Goal: Task Accomplishment & Management: Manage account settings

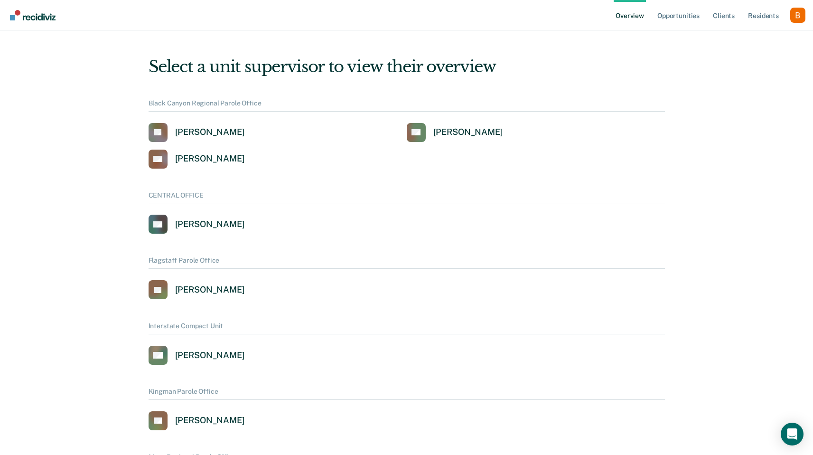
click at [792, 12] on div "Profile dropdown button" at bounding box center [797, 15] width 15 height 15
click at [740, 36] on button "Profile" at bounding box center [760, 43] width 92 height 15
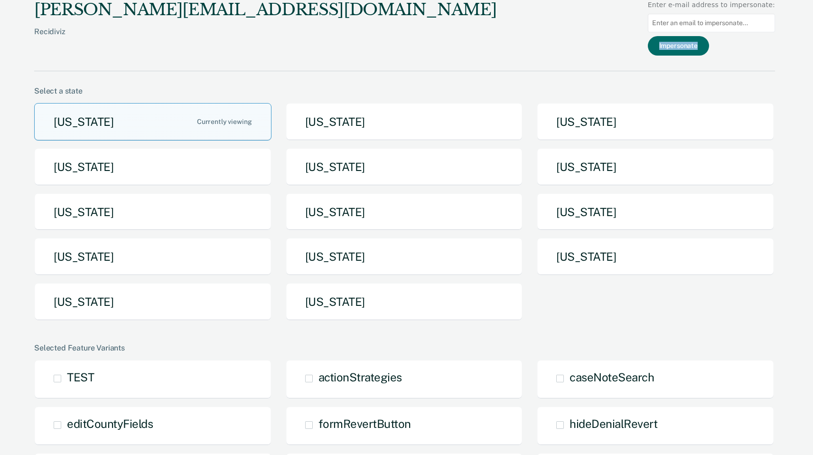
click at [740, 36] on div "Impersonate" at bounding box center [711, 45] width 127 height 19
click at [398, 247] on button "[US_STATE]" at bounding box center [404, 257] width 237 height 38
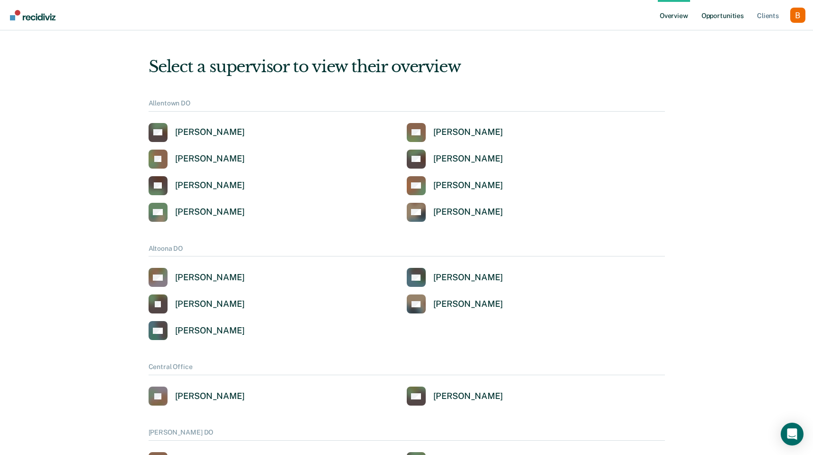
click at [721, 18] on link "Opportunities" at bounding box center [723, 15] width 46 height 30
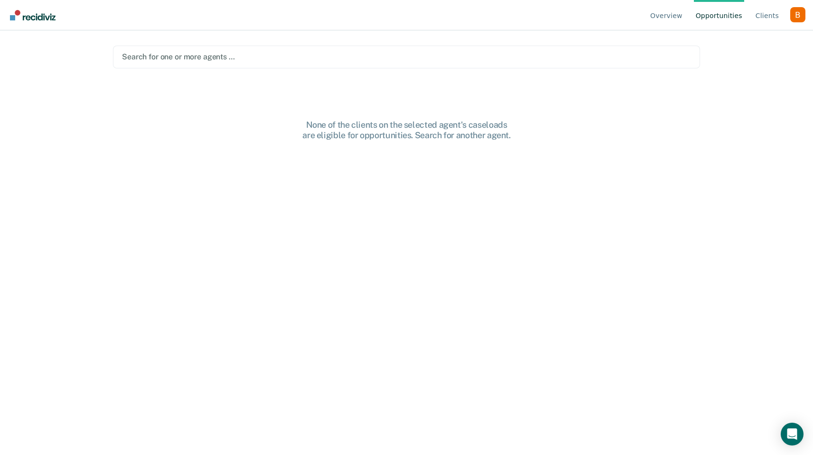
click at [348, 59] on div at bounding box center [406, 56] width 569 height 11
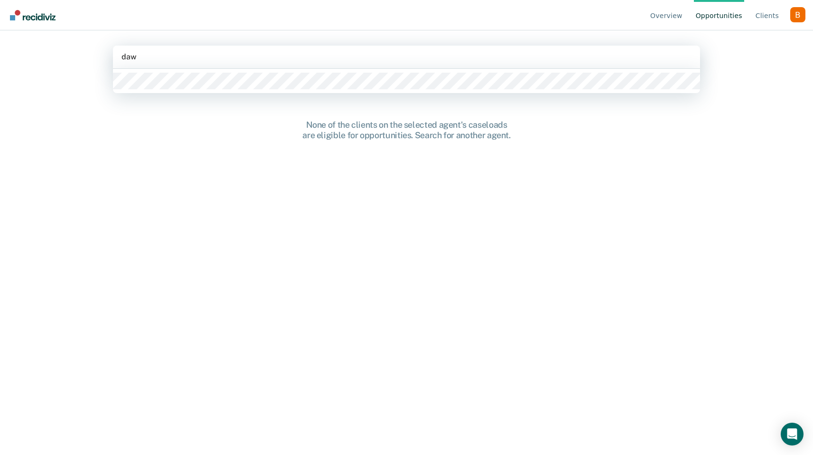
type input "daw"
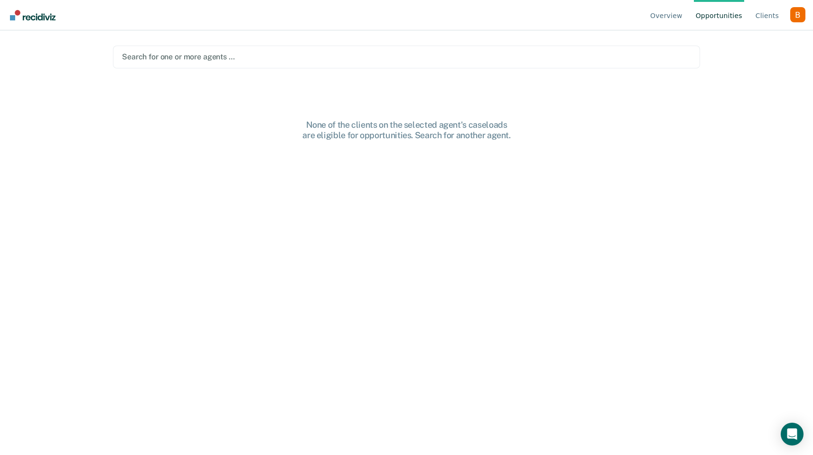
click at [794, 13] on div "Profile dropdown button" at bounding box center [797, 14] width 15 height 15
click at [771, 42] on link "Profile" at bounding box center [759, 44] width 61 height 8
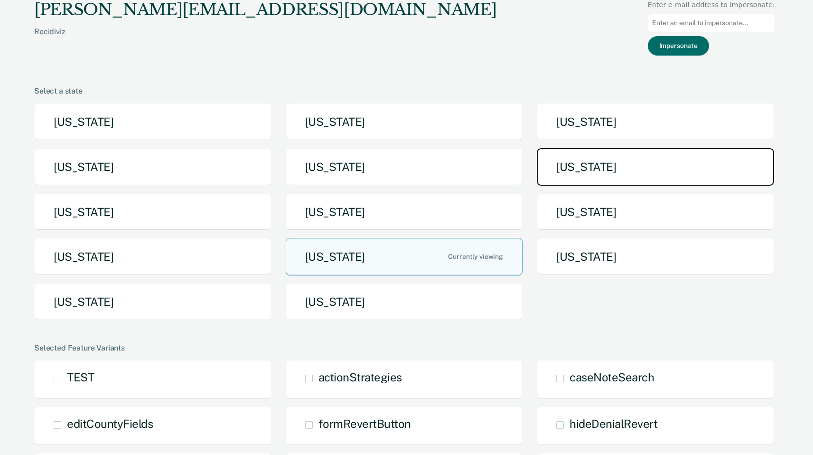
click at [615, 174] on button "[US_STATE]" at bounding box center [655, 167] width 237 height 38
